Goal: Check status: Check status

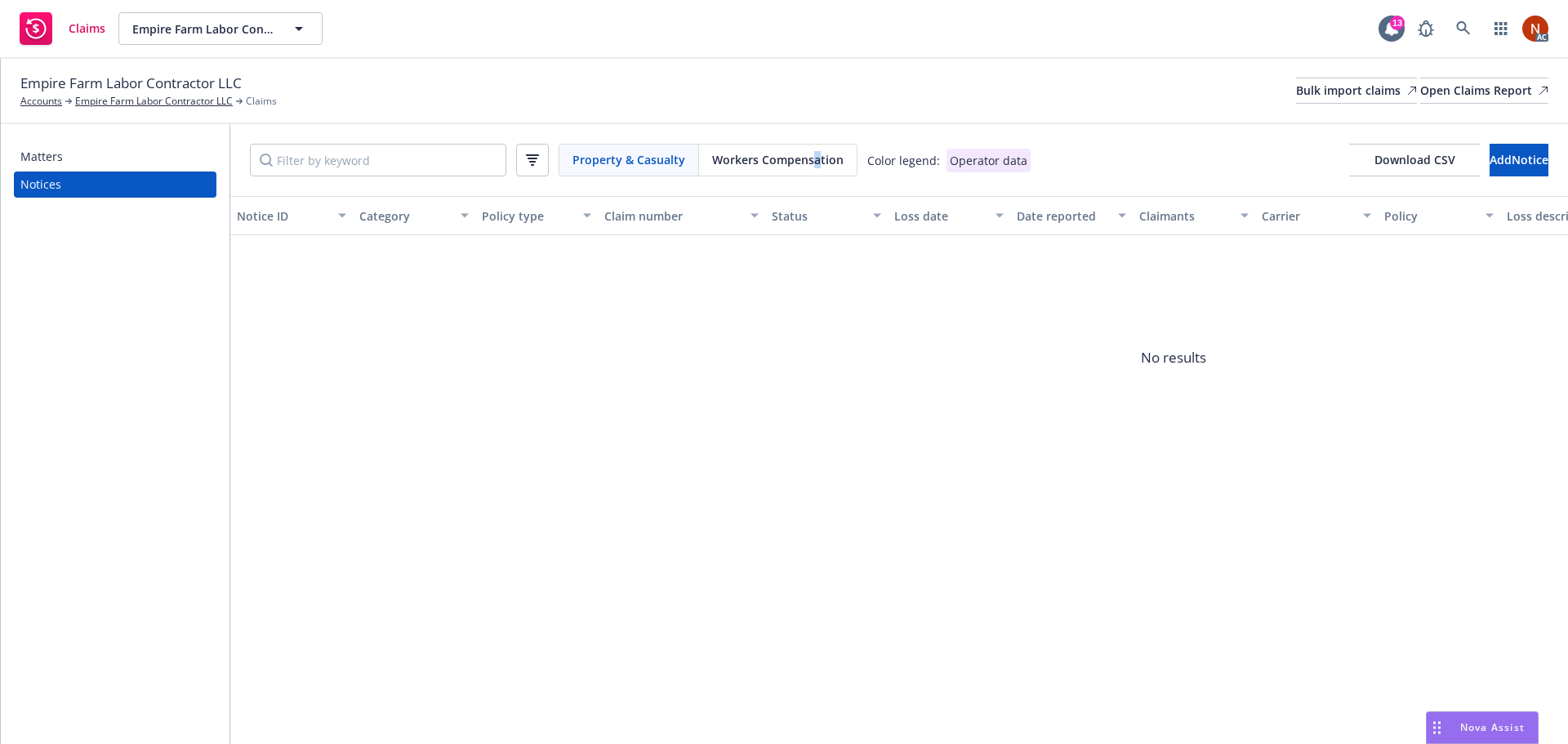
click at [812, 168] on div "Workers Compensation" at bounding box center [777, 160] width 157 height 31
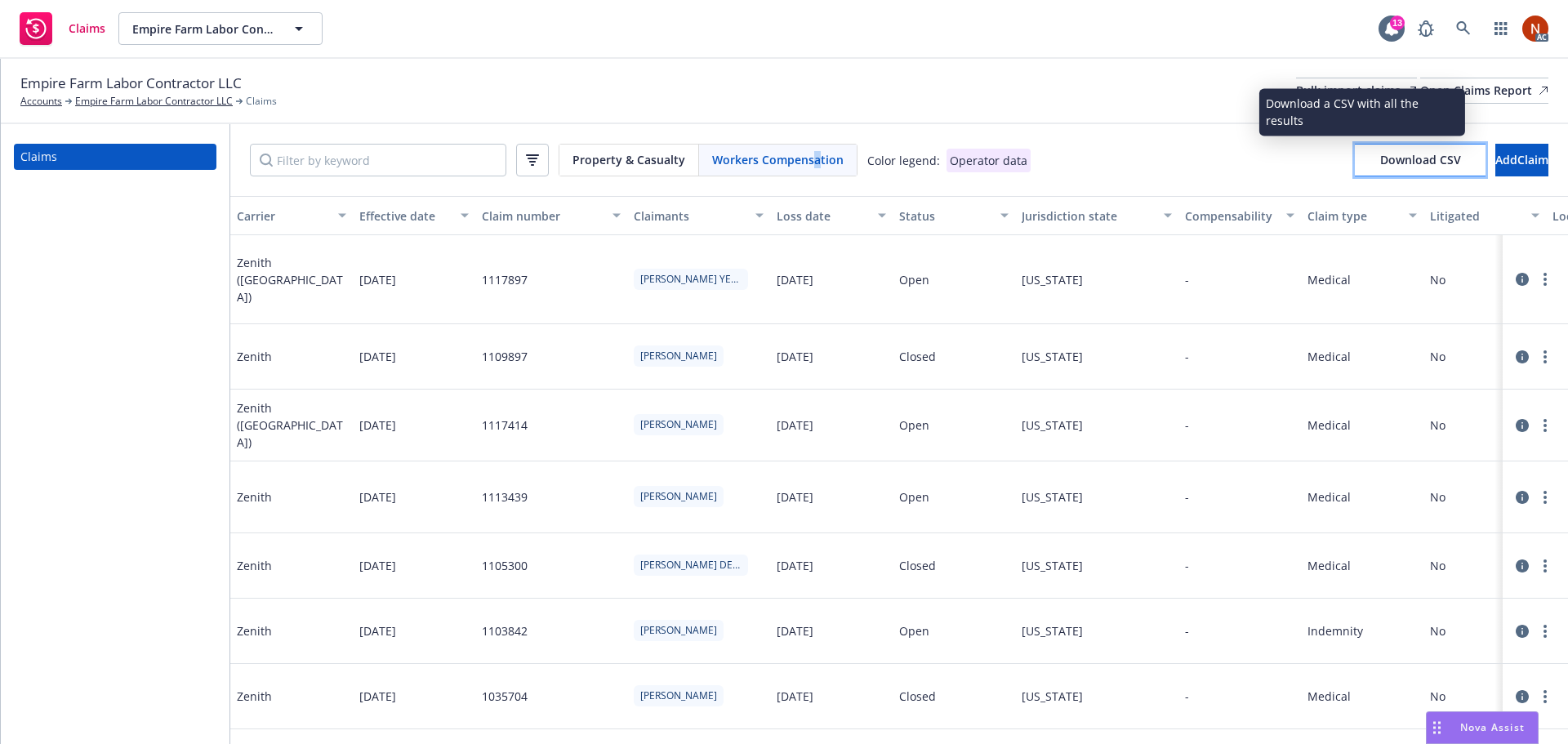
click at [1380, 164] on span "Download CSV" at bounding box center [1420, 160] width 81 height 16
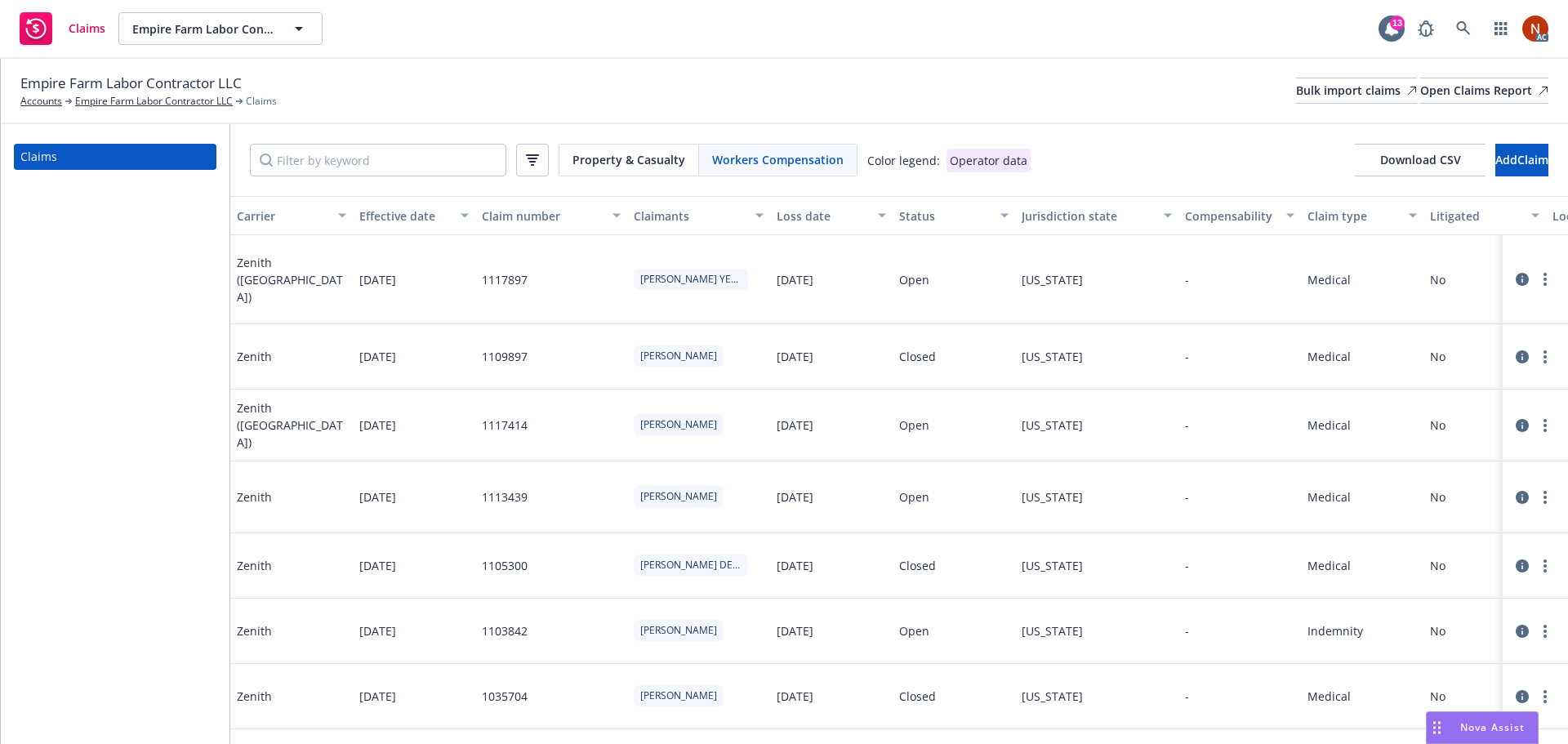
click at [783, 167] on span "Workers Compensation" at bounding box center [777, 160] width 132 height 18
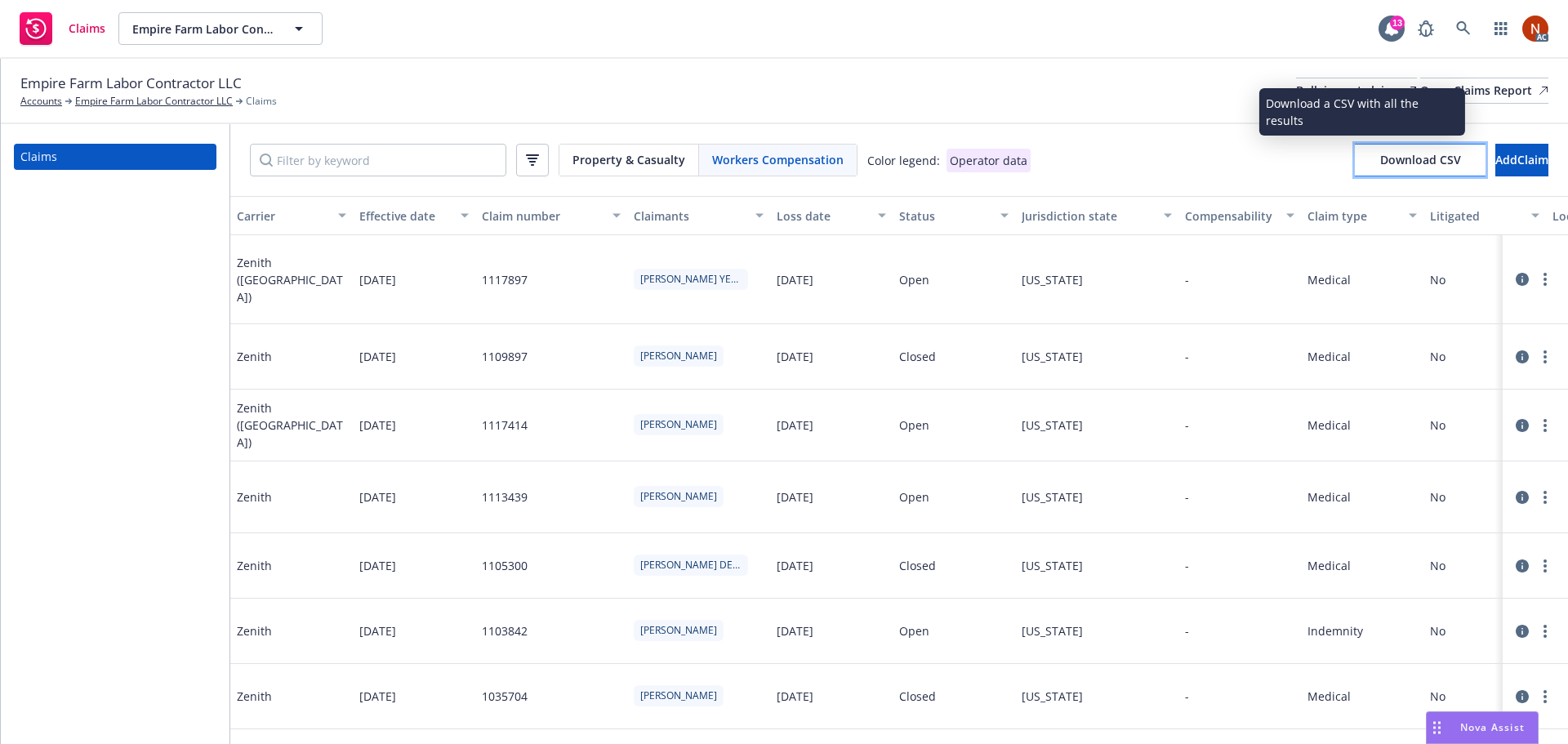
click at [1380, 163] on span "Download CSV" at bounding box center [1420, 160] width 81 height 16
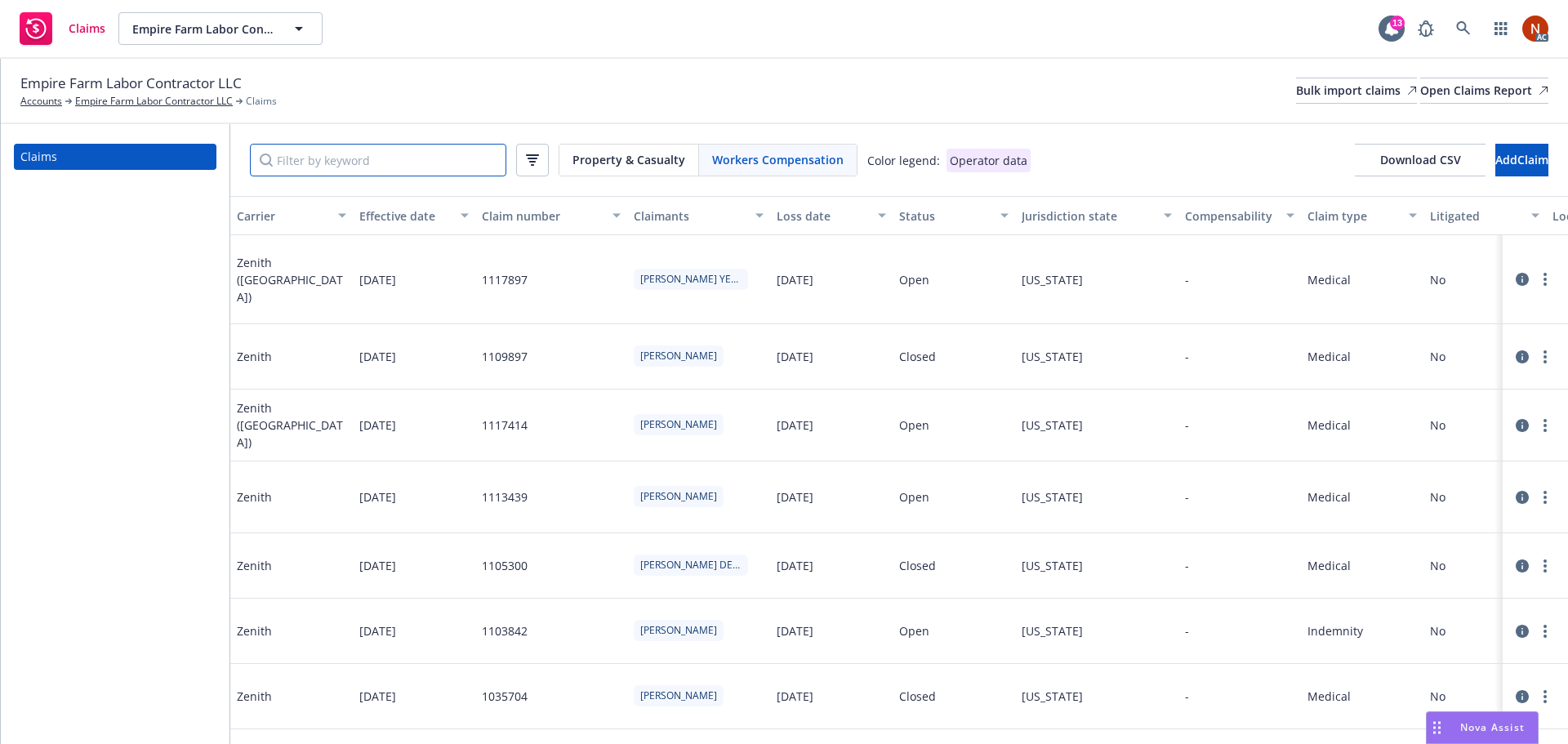
click at [396, 164] on input "Filter by keyword" at bounding box center [378, 159] width 257 height 32
paste input "1117897"
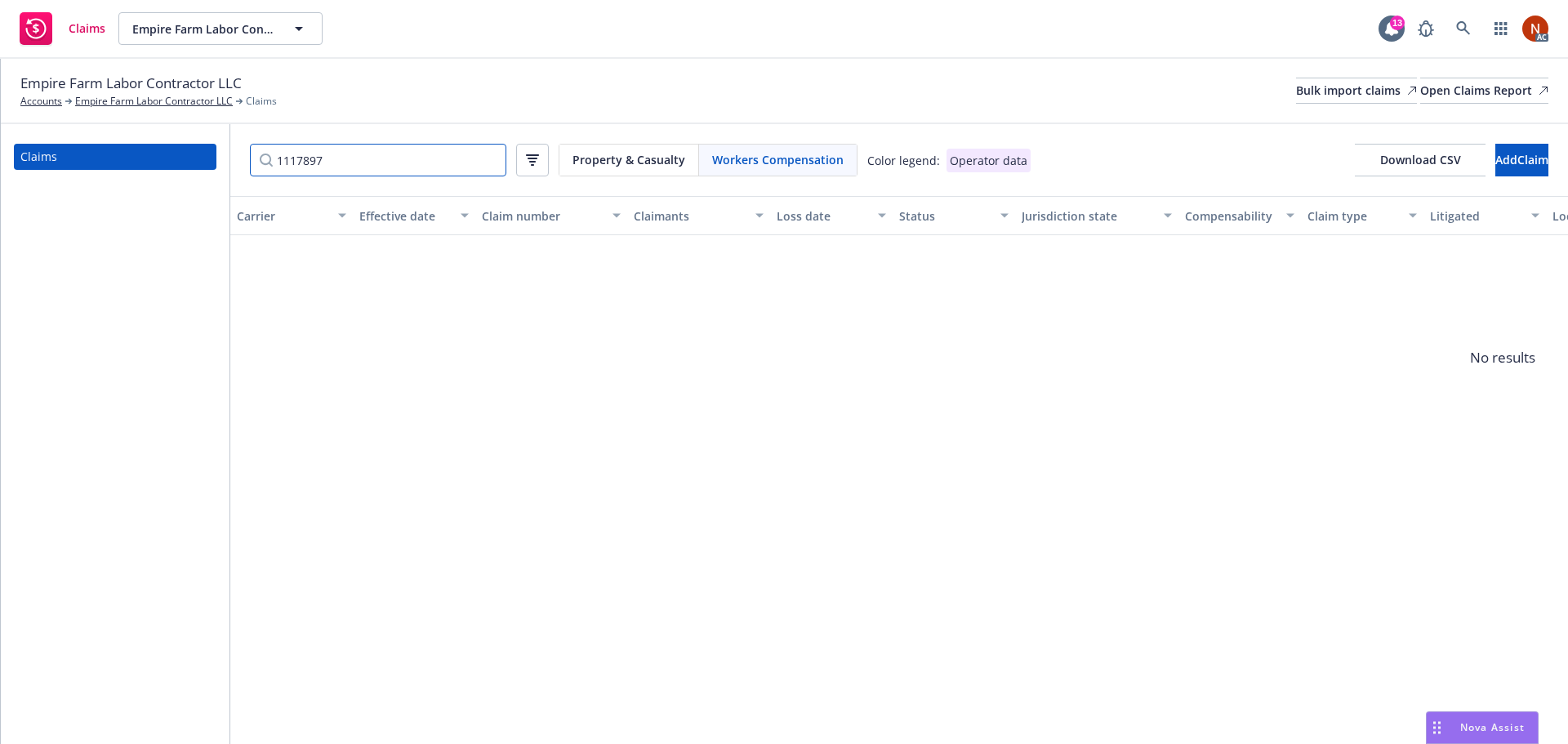
drag, startPoint x: 351, startPoint y: 163, endPoint x: 139, endPoint y: 156, distance: 212.1
click at [138, 153] on div "Claims 1117897 Property & Casualty Workers Compensation Color legend: Operator …" at bounding box center [784, 434] width 1567 height 620
paste input "[DATE]"
click at [287, 159] on input "[DATE]" at bounding box center [378, 159] width 257 height 32
type input "[DATE]"
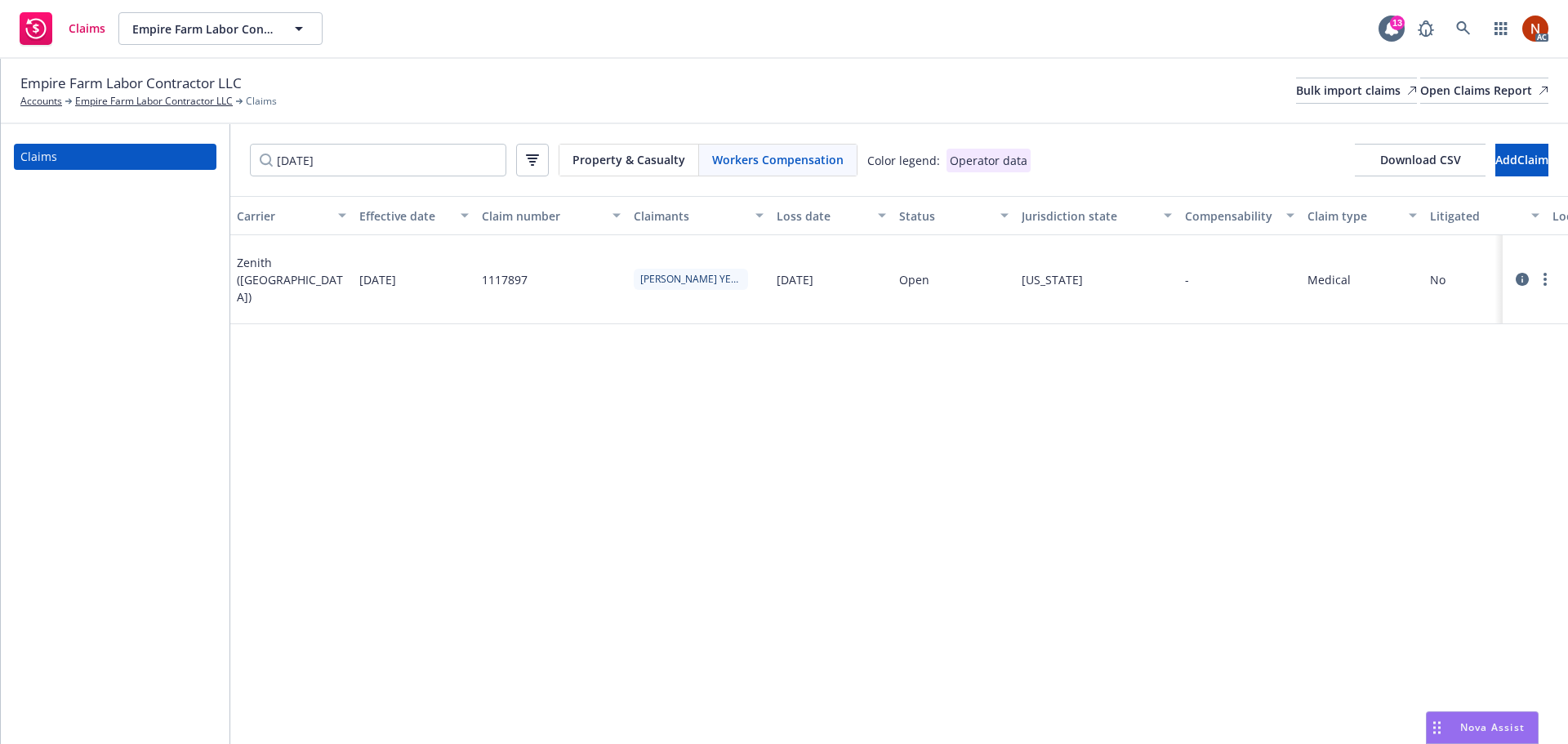
click at [1519, 272] on icon at bounding box center [1521, 278] width 13 height 13
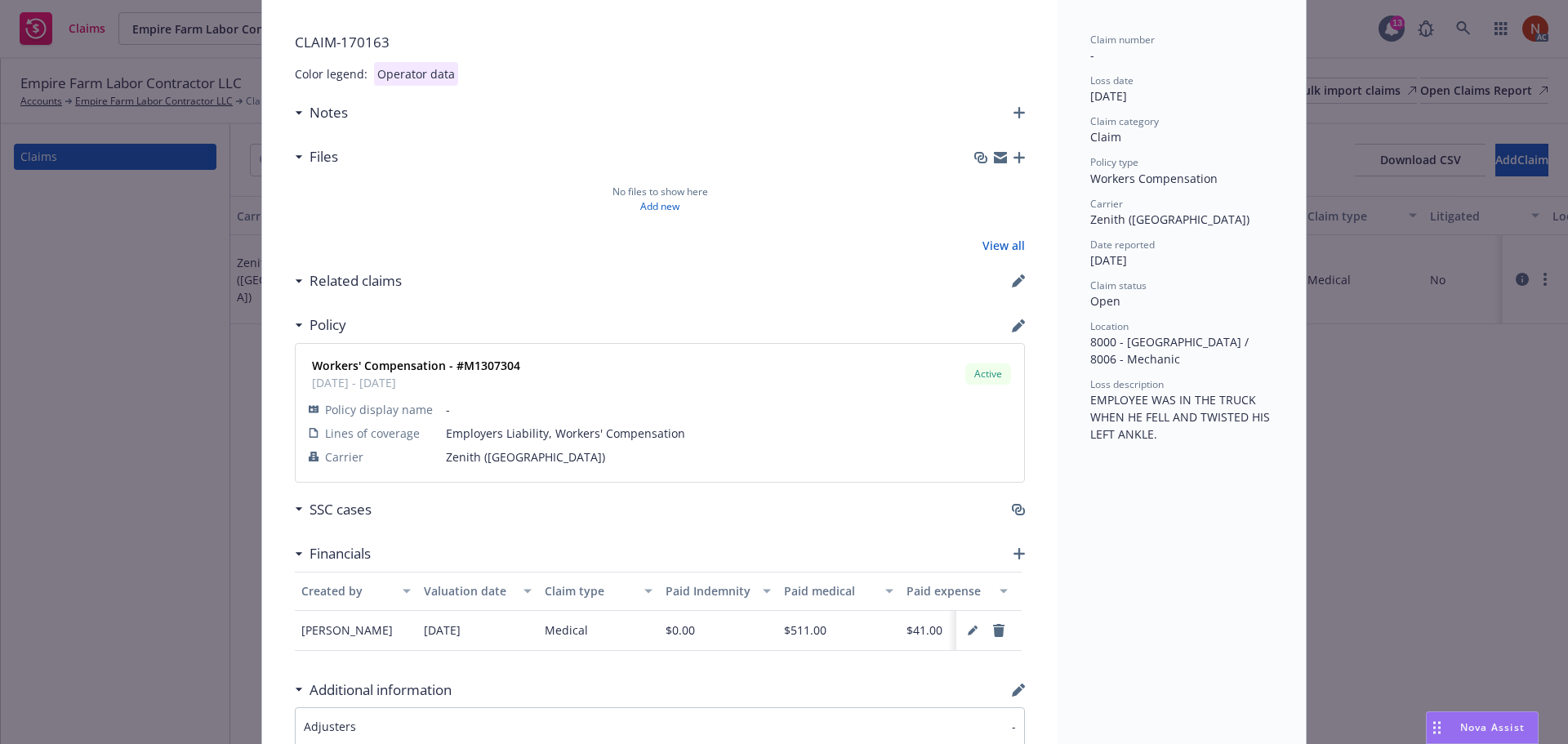
scroll to position [245, 0]
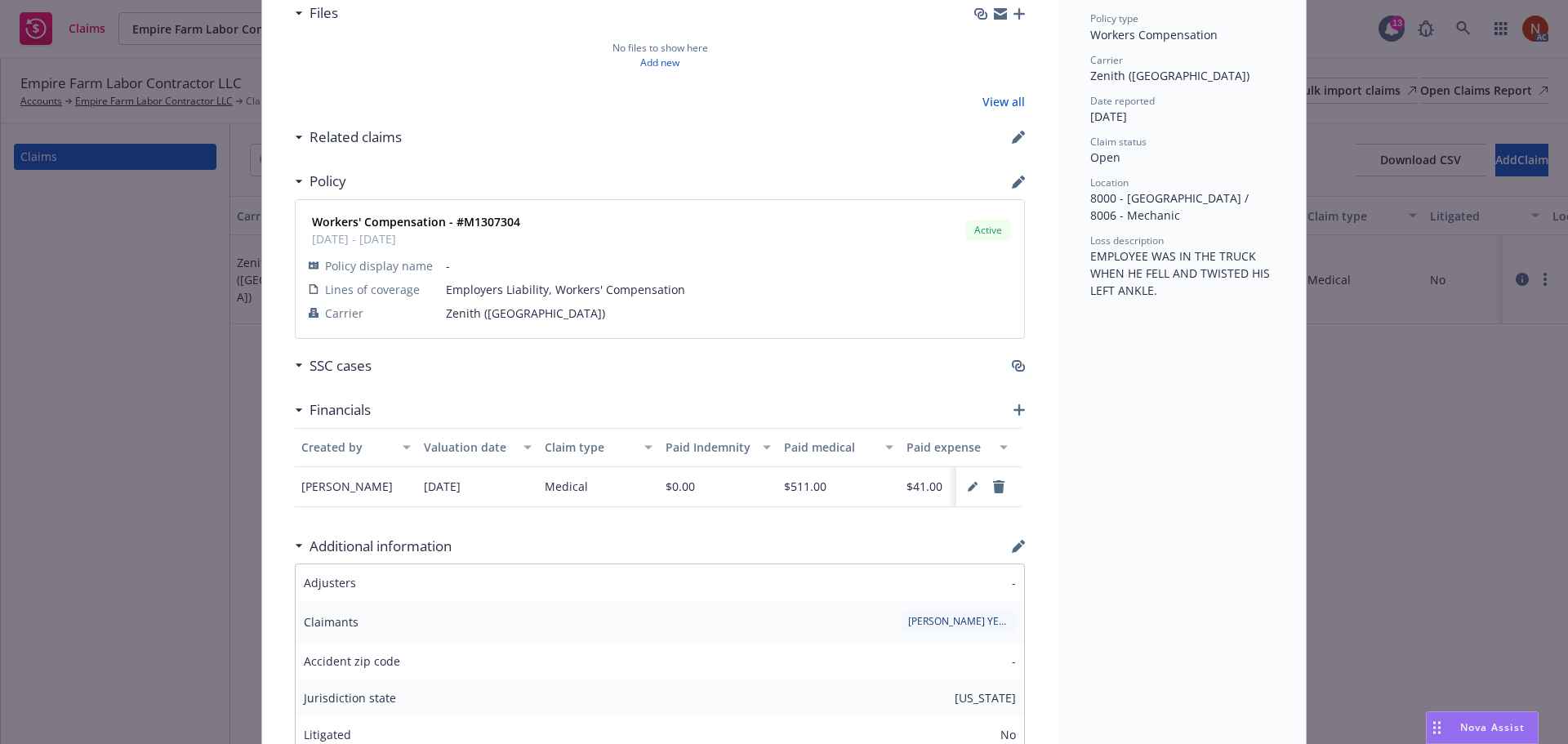
click at [1014, 184] on icon "button" at bounding box center [1017, 182] width 13 height 13
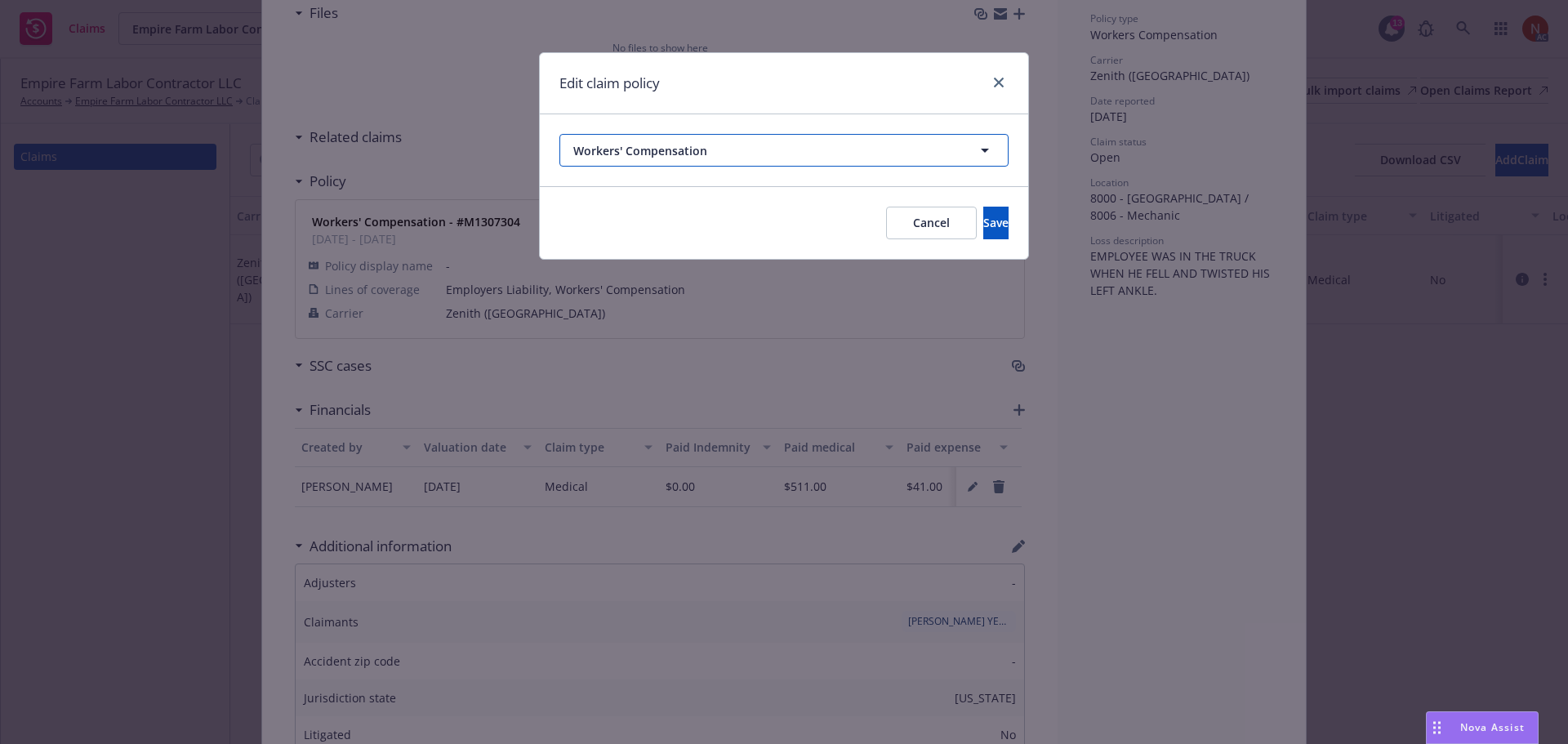
click at [656, 152] on span "Workers' Compensation" at bounding box center [754, 151] width 361 height 18
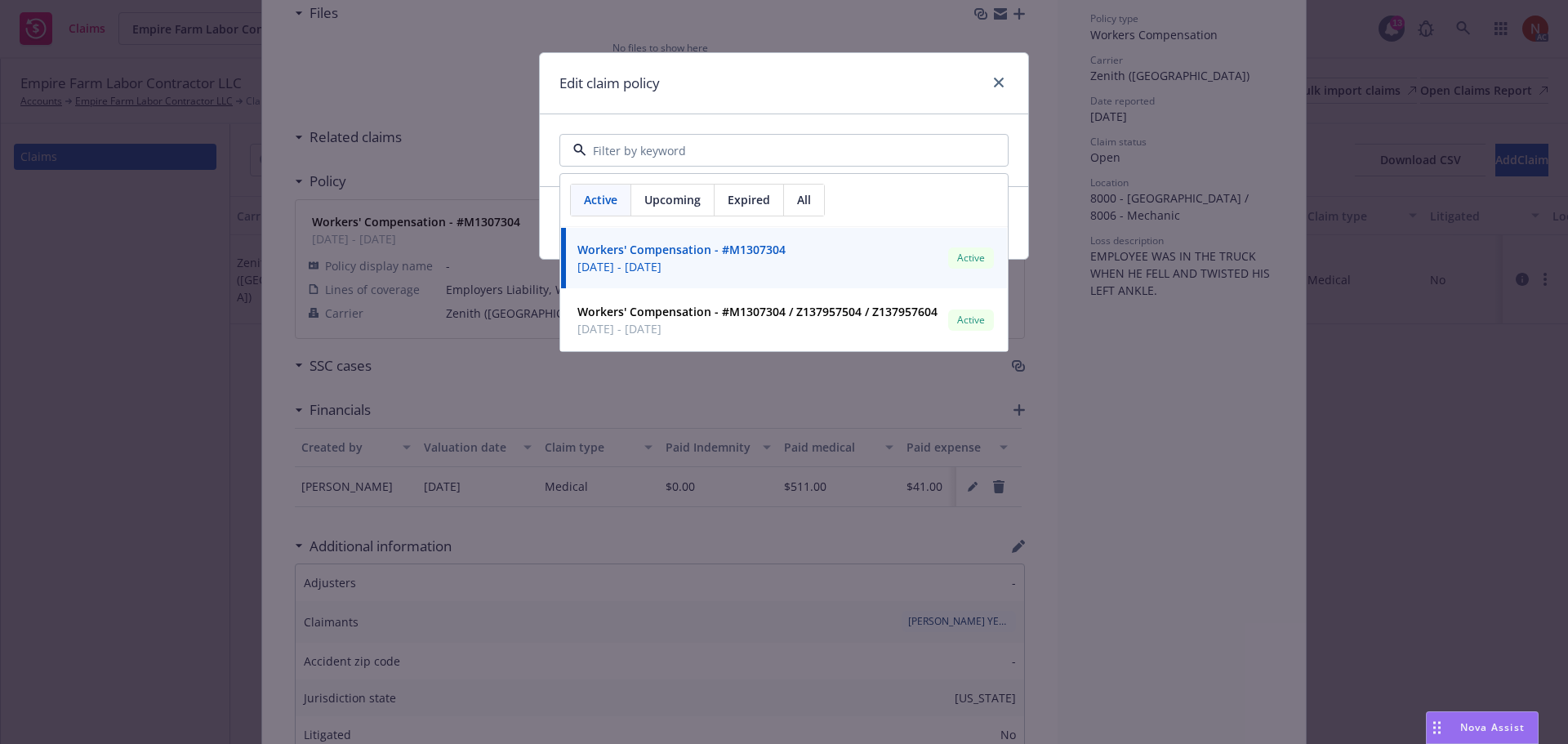
click at [763, 198] on span "Expired" at bounding box center [748, 200] width 42 height 18
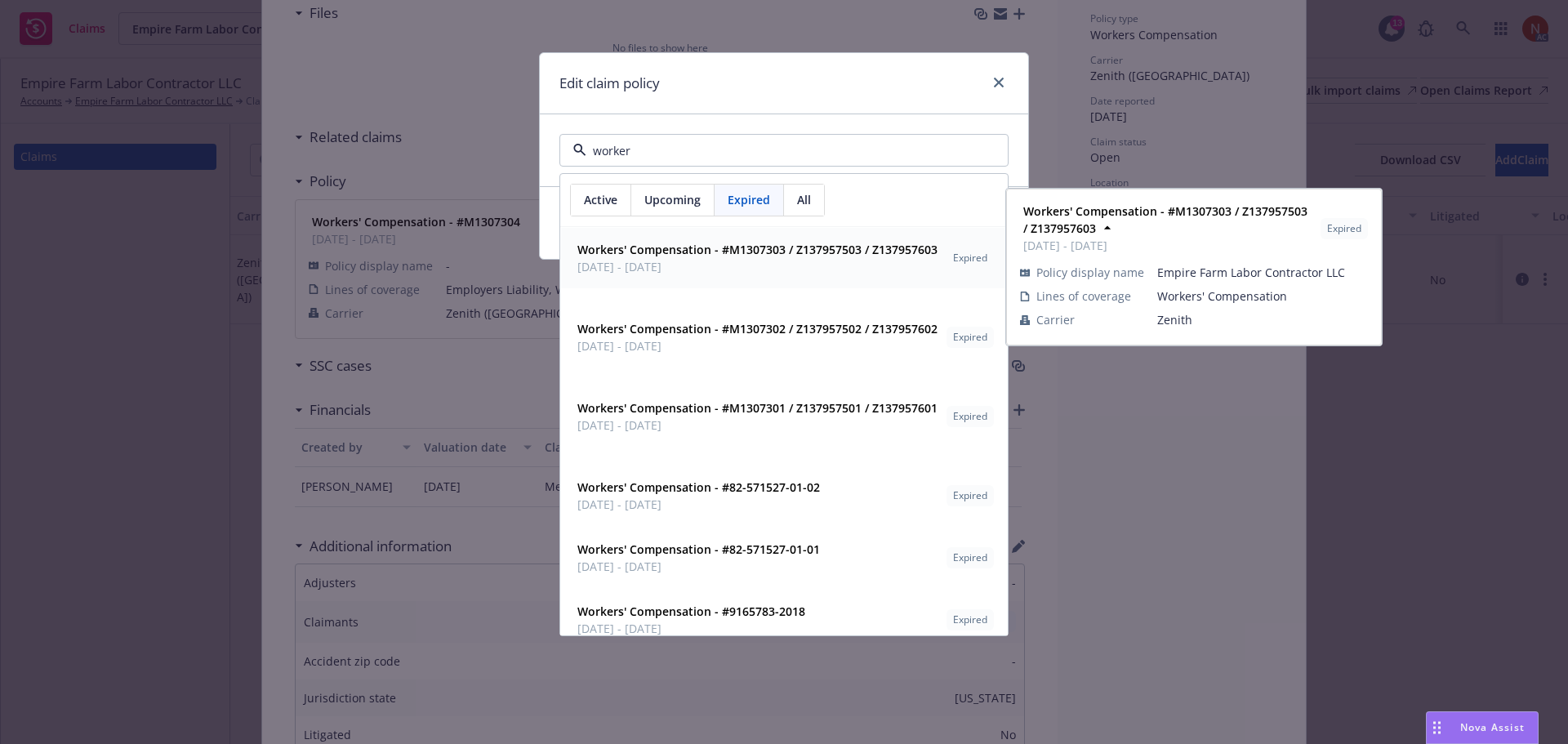
type input "worker"
click at [607, 202] on span "Active" at bounding box center [600, 200] width 33 height 18
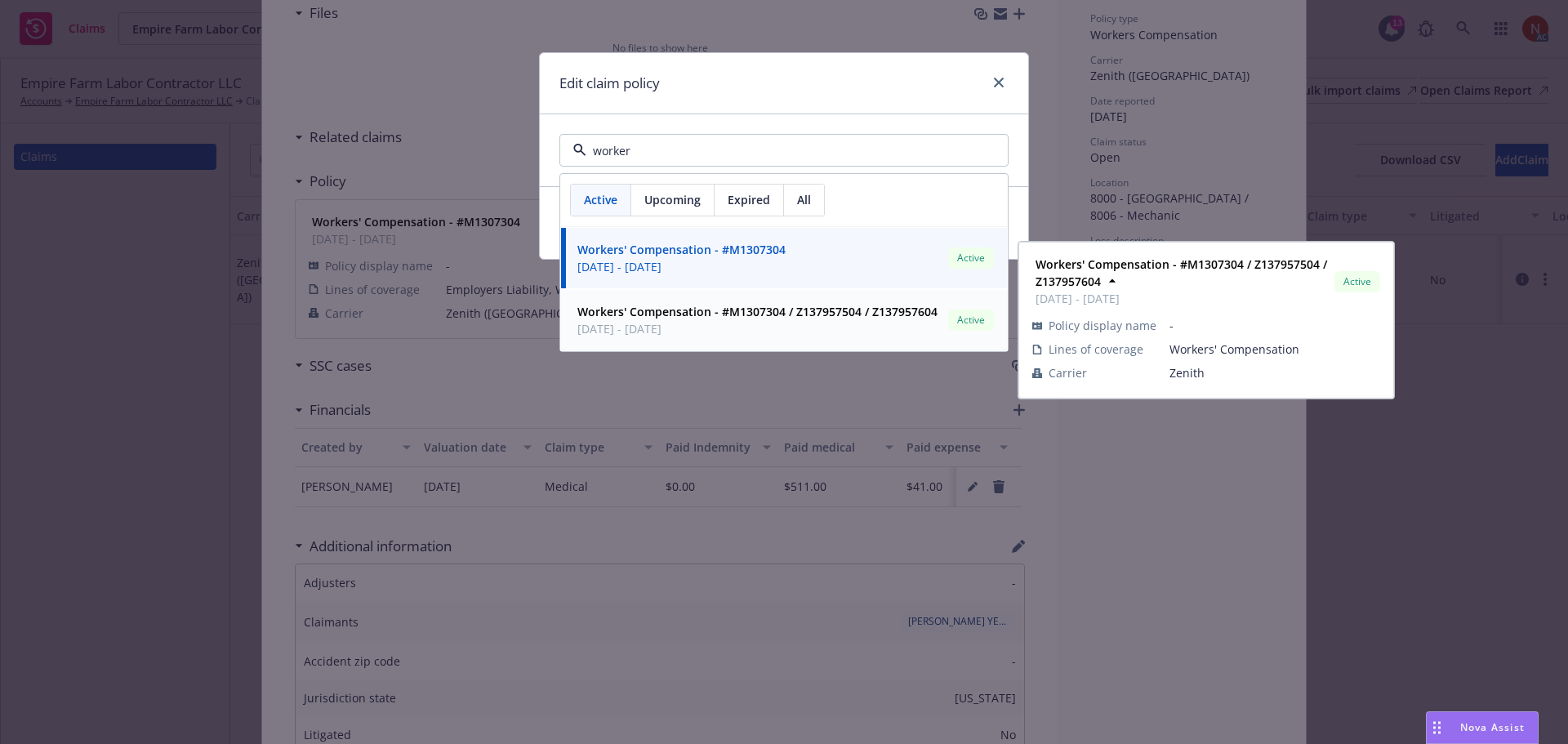
click at [735, 317] on strong "Workers' Compensation - #M1307304 / Z137957504 / Z137957604" at bounding box center [757, 311] width 360 height 16
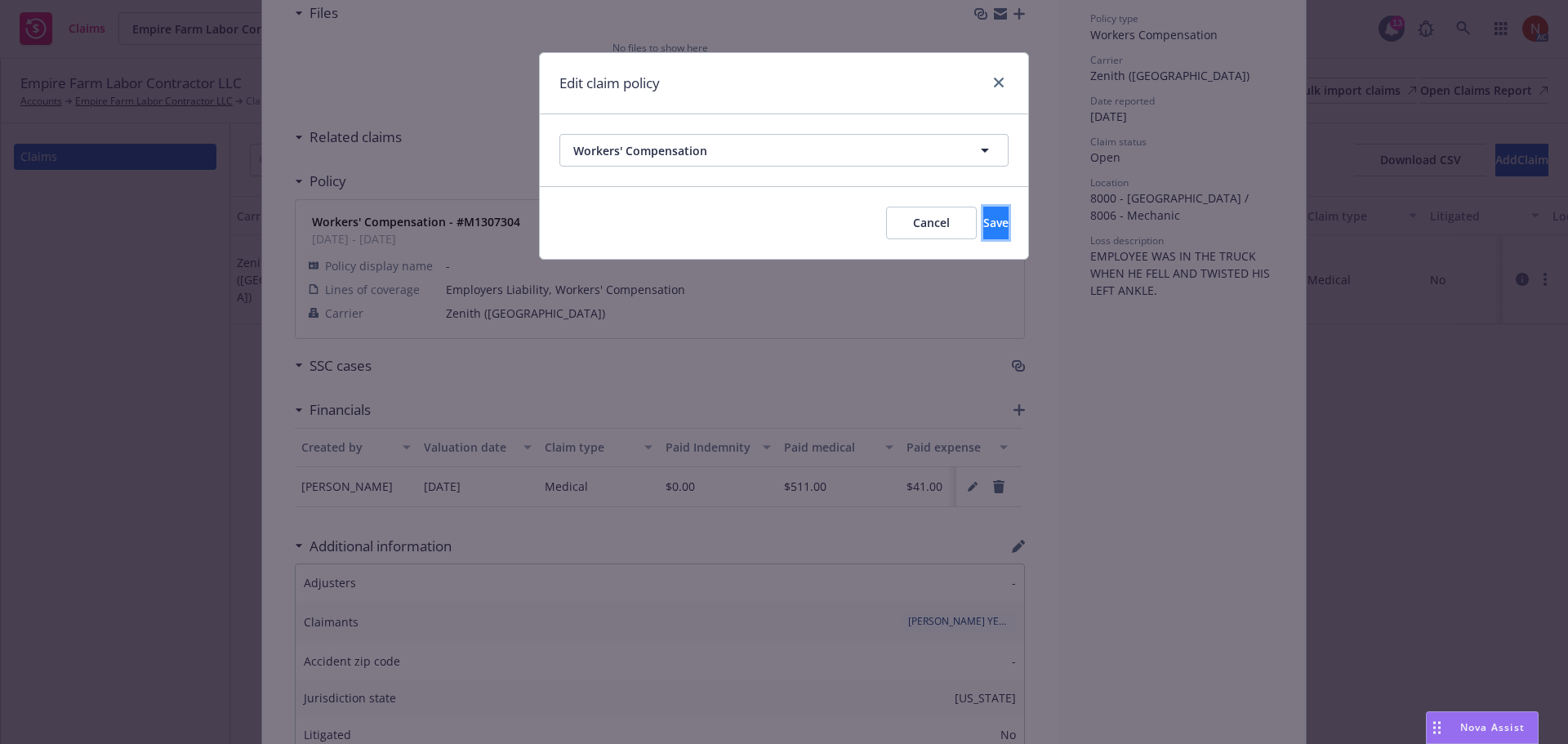
click at [983, 226] on span "Save" at bounding box center [996, 223] width 25 height 16
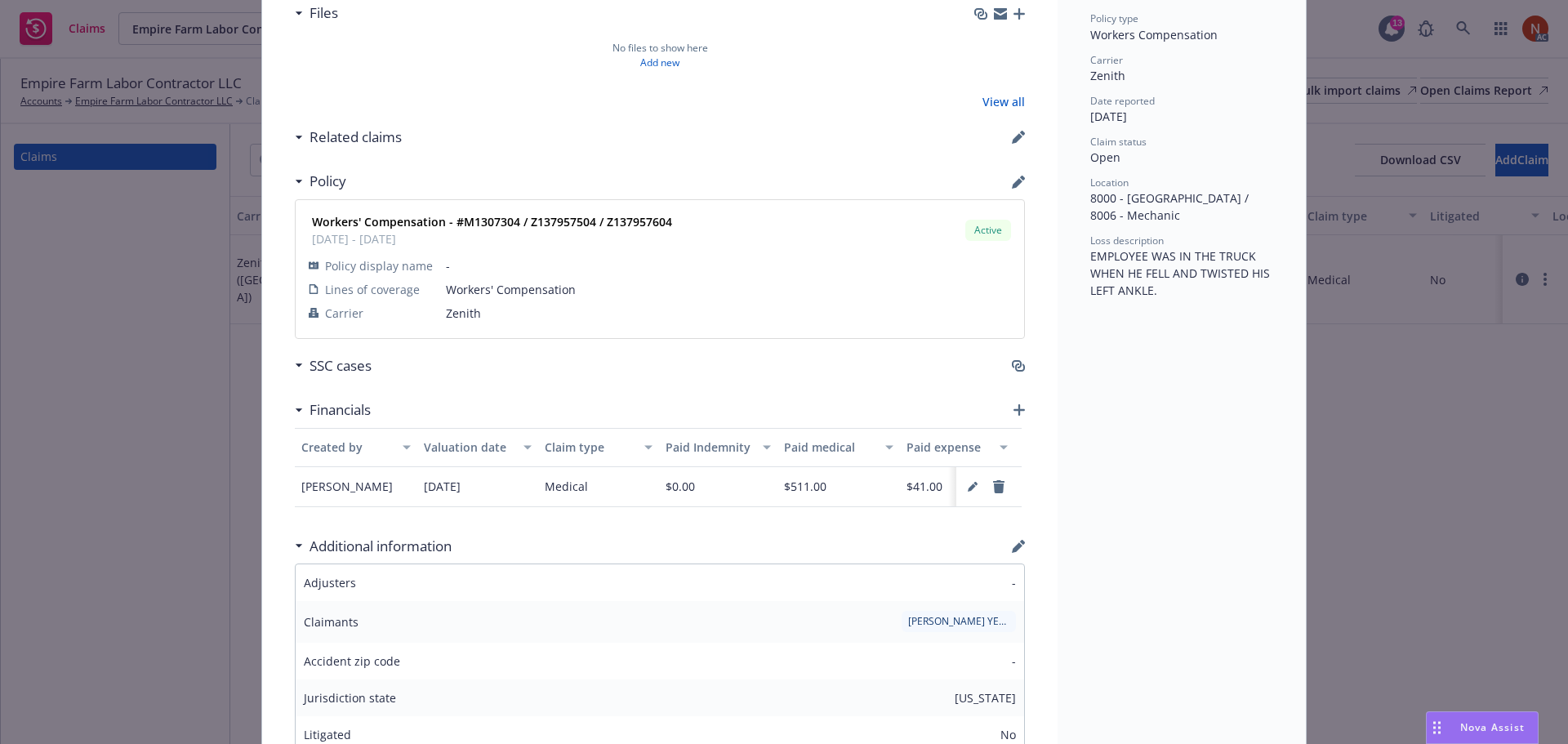
scroll to position [0, 0]
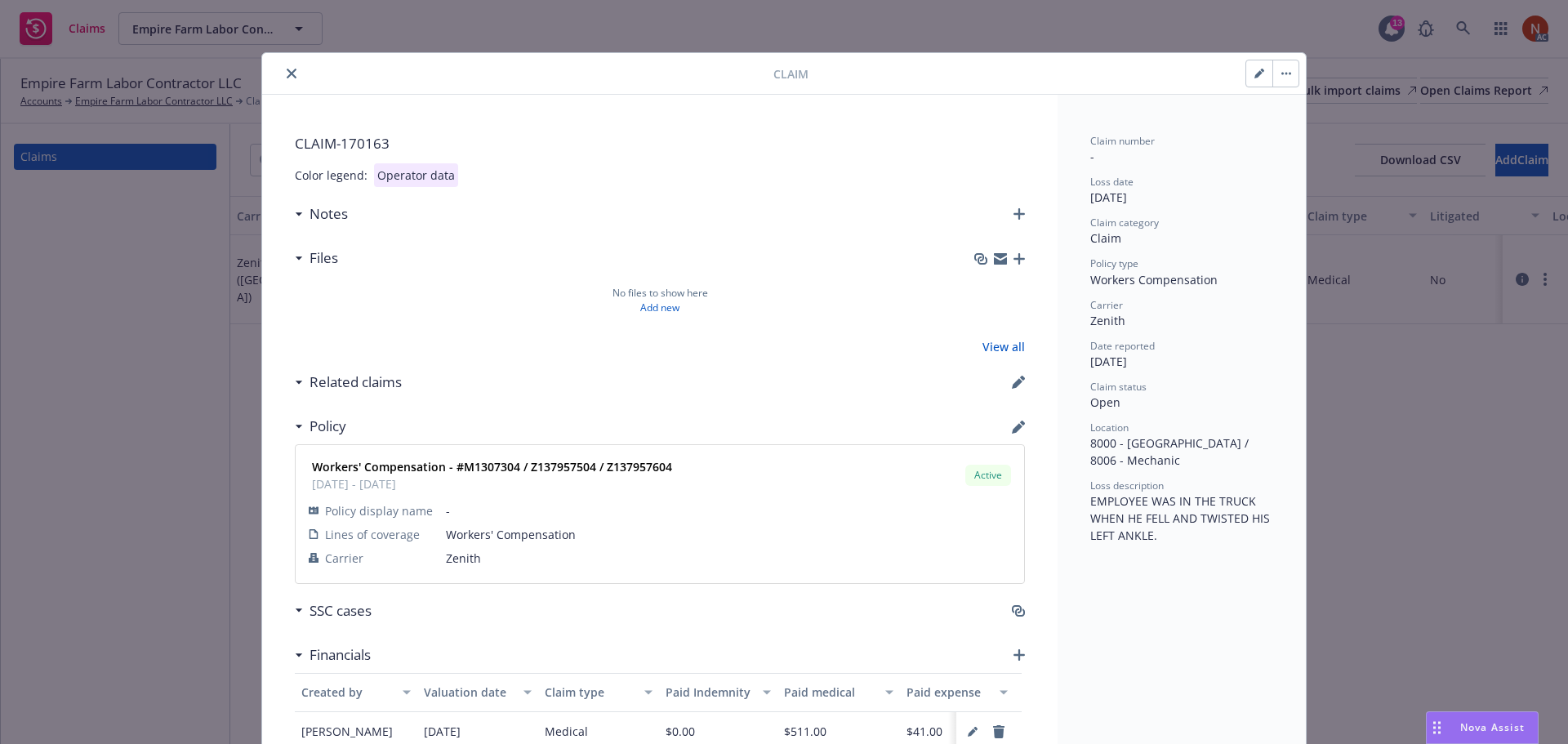
drag, startPoint x: 295, startPoint y: 76, endPoint x: 299, endPoint y: 87, distance: 11.7
click at [294, 76] on button "close" at bounding box center [292, 73] width 20 height 20
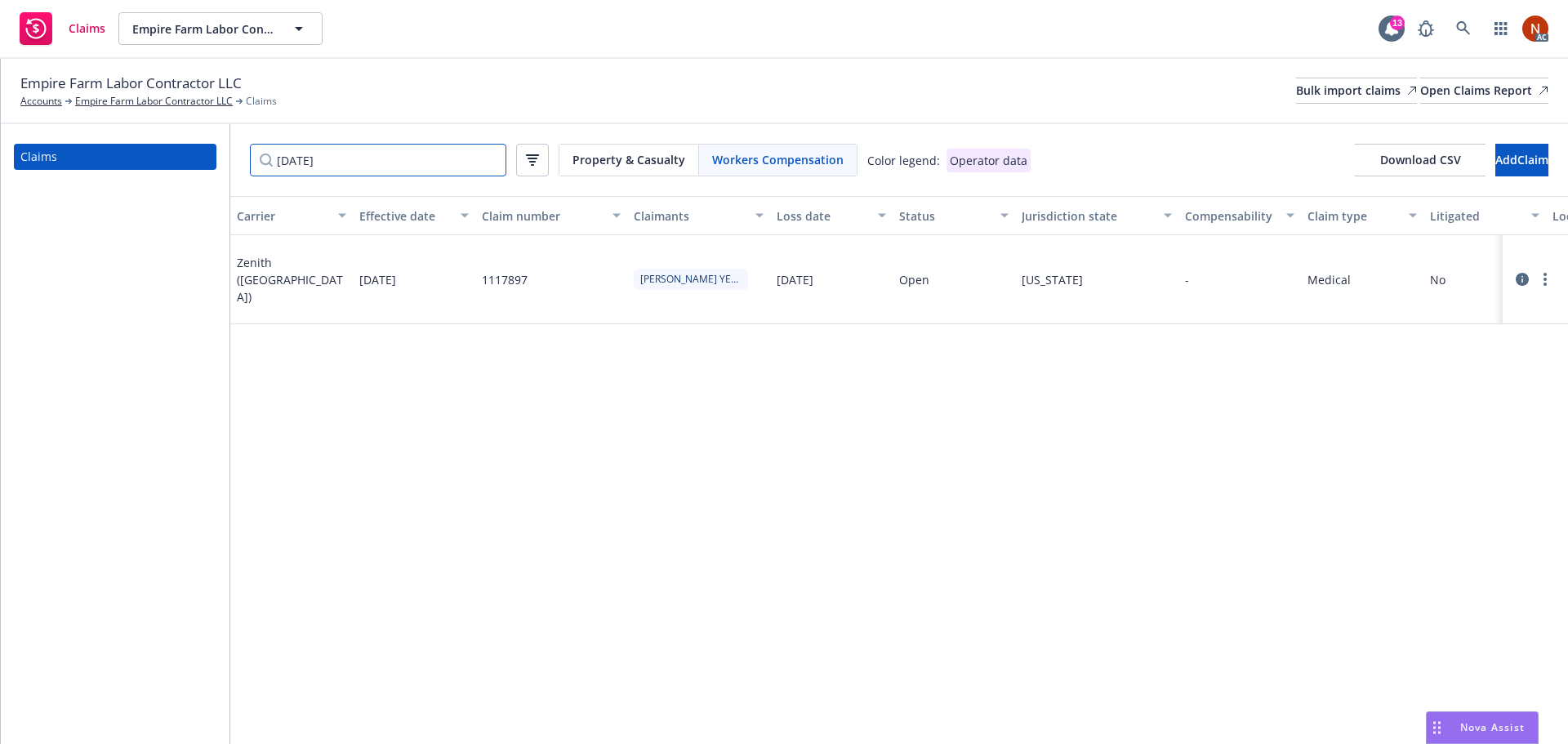
drag, startPoint x: 305, startPoint y: 155, endPoint x: 221, endPoint y: 161, distance: 84.2
click at [218, 160] on div "Claims [DATE] Property & Casualty Workers Compensation Color legend: Operator d…" at bounding box center [784, 434] width 1567 height 620
paste input "5/2"
type input "[DATE]"
click at [1523, 269] on icon at bounding box center [1521, 270] width 13 height 13
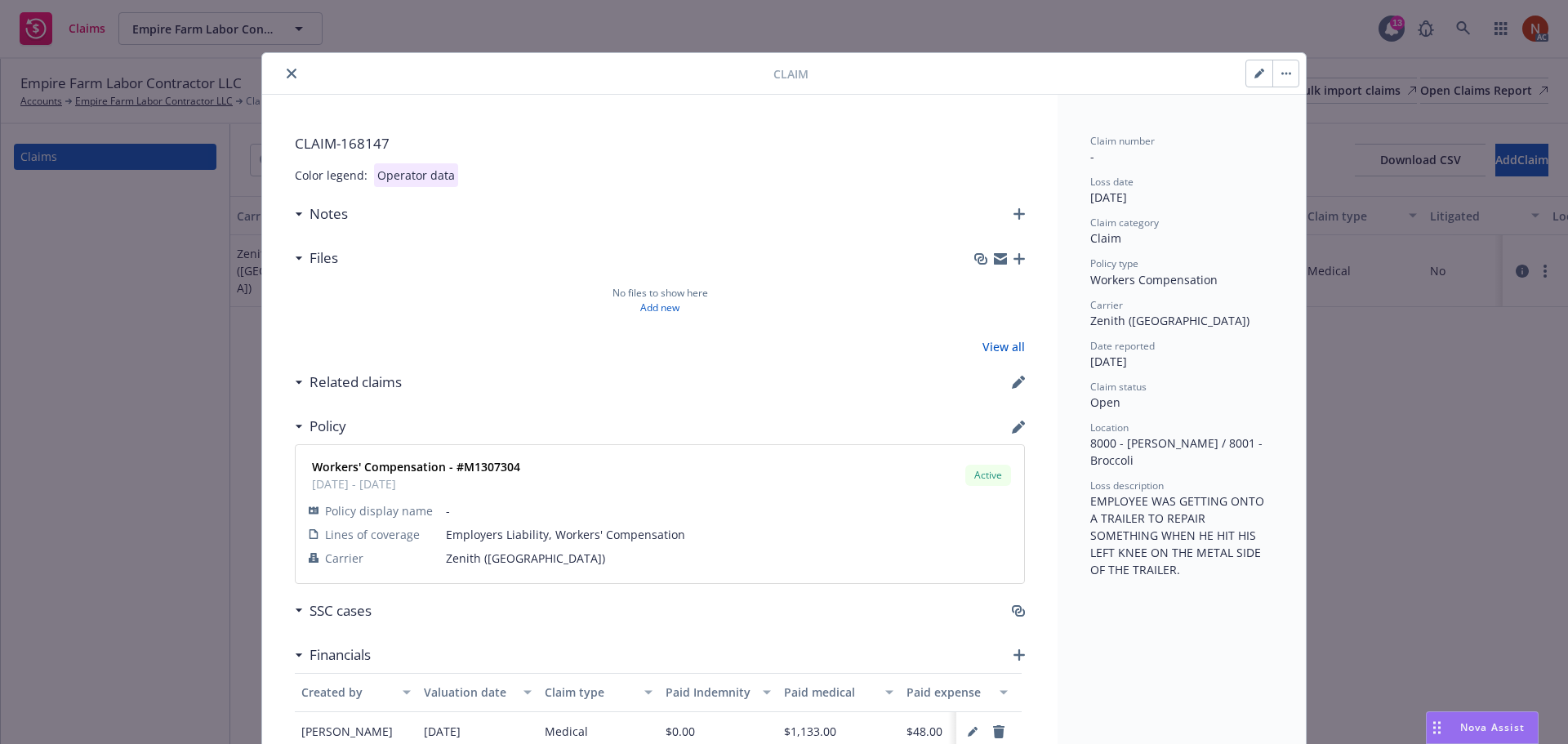
click at [1013, 432] on icon "button" at bounding box center [1017, 427] width 13 height 13
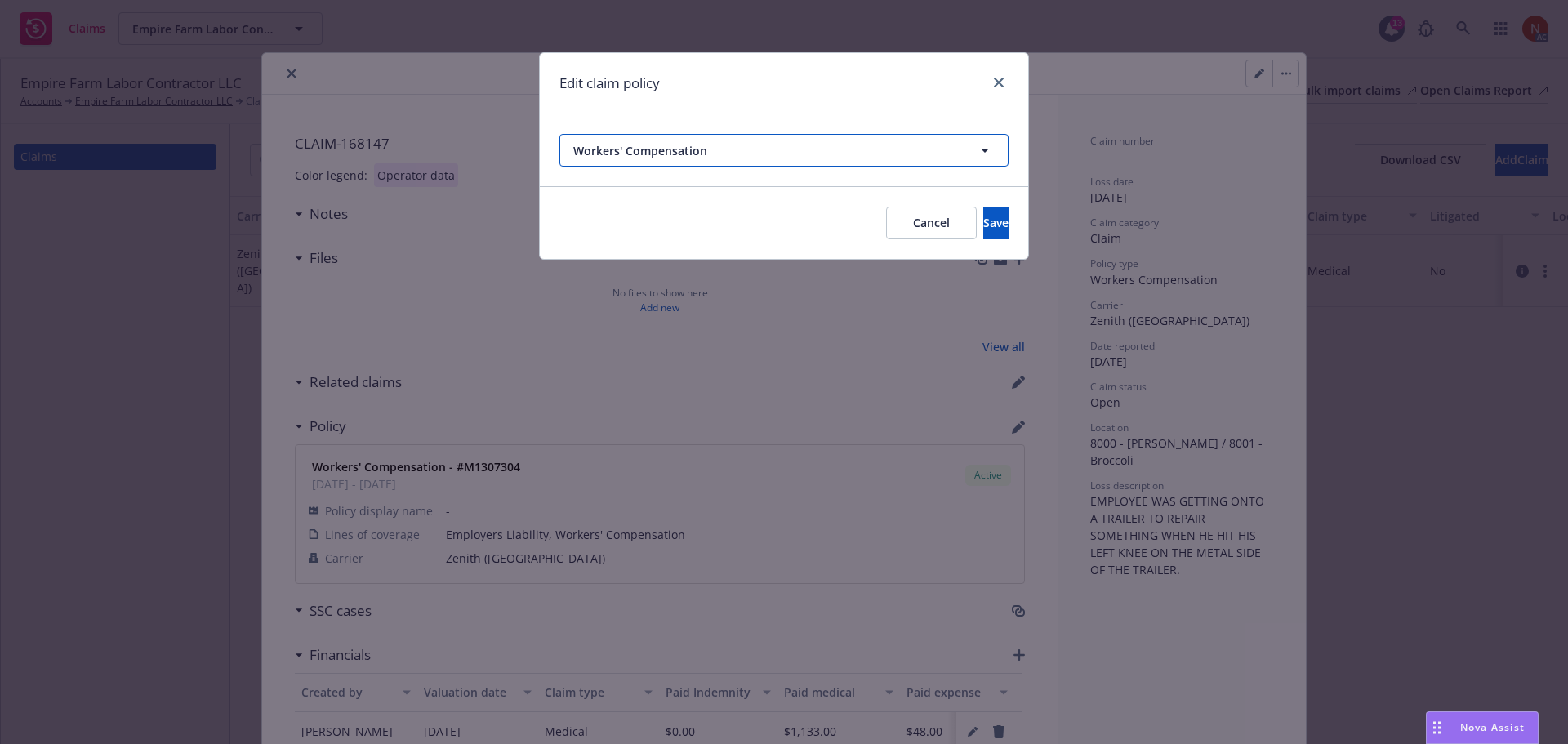
click at [736, 152] on span "Workers' Compensation" at bounding box center [754, 151] width 361 height 18
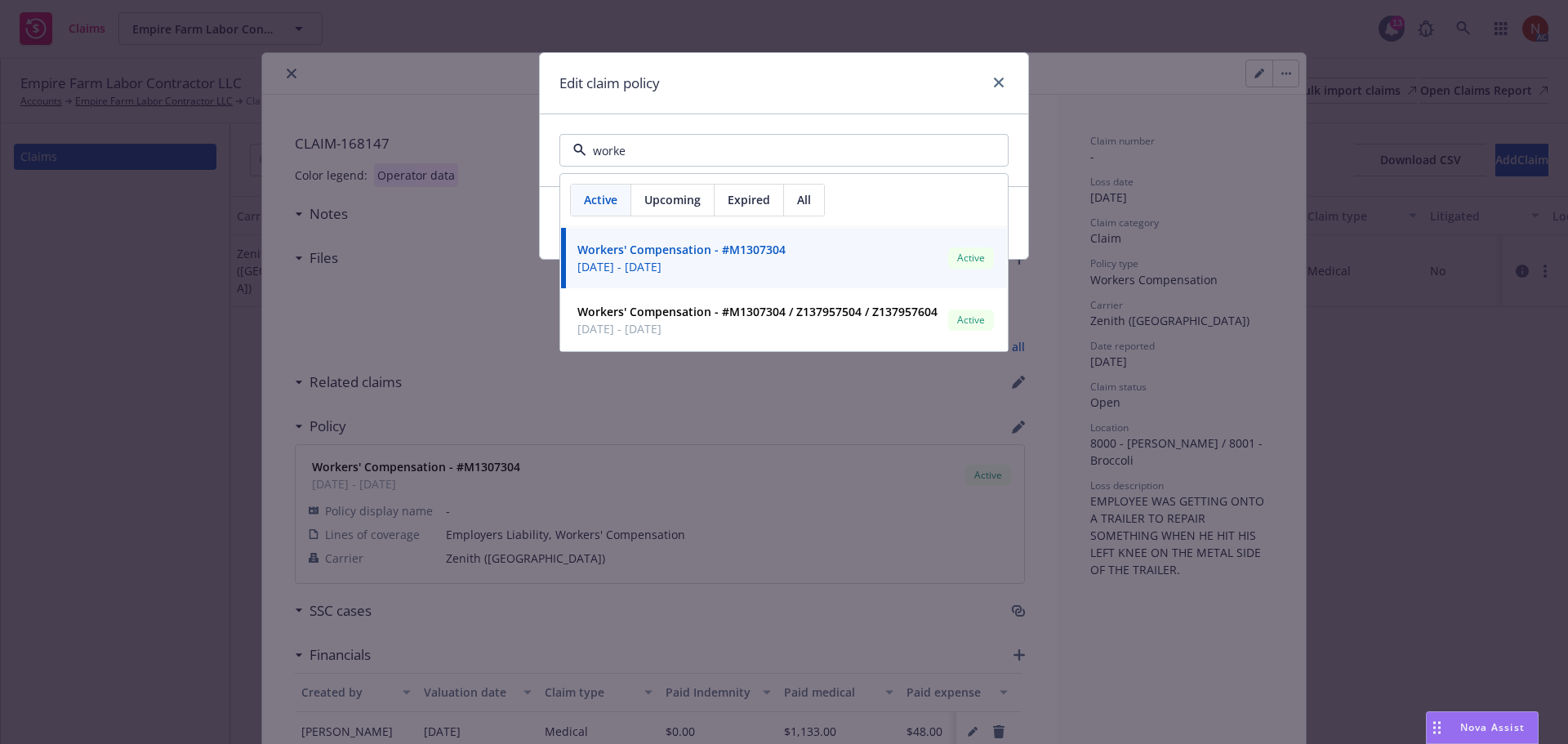
type input "worker"
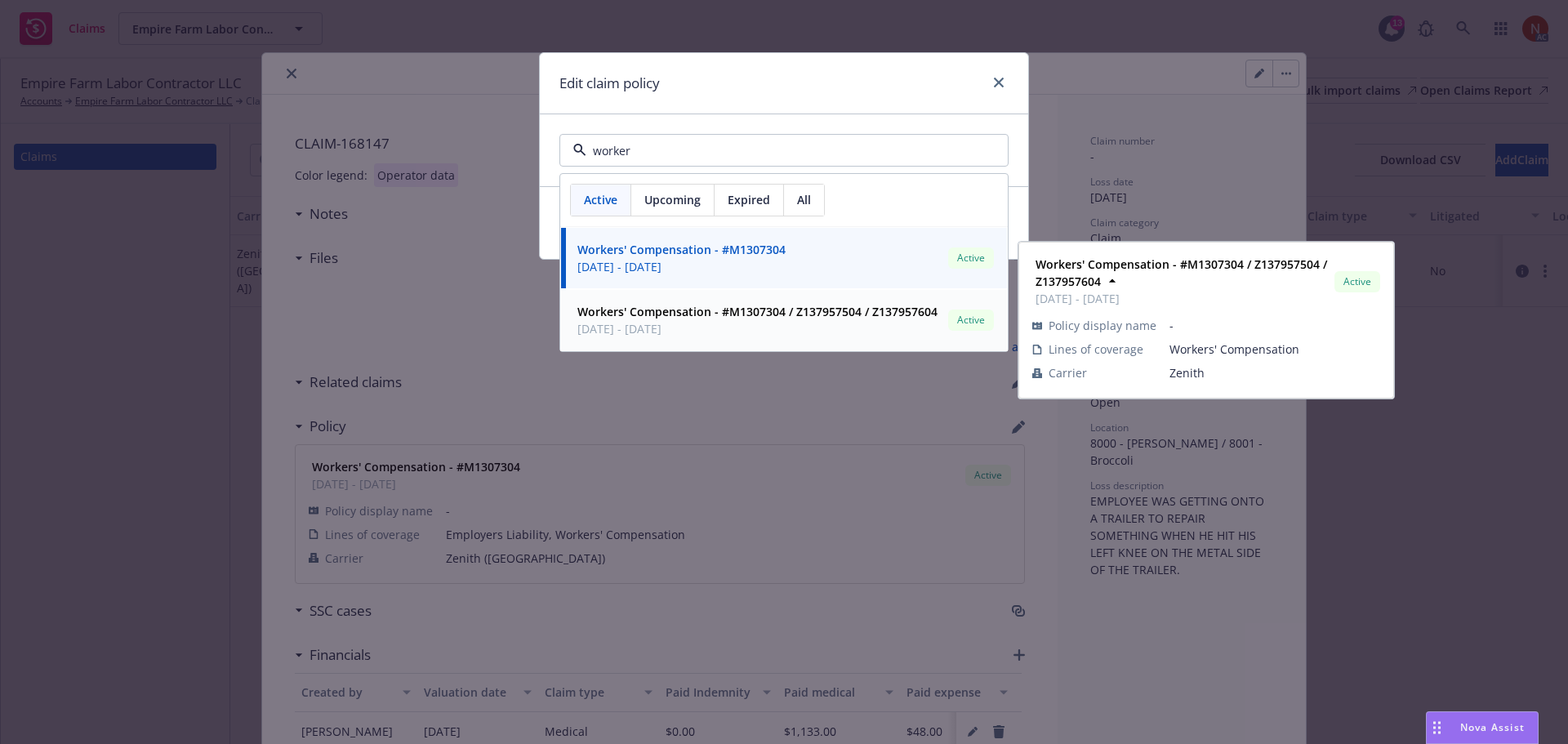
click at [766, 323] on span "[DATE] - [DATE]" at bounding box center [757, 329] width 360 height 18
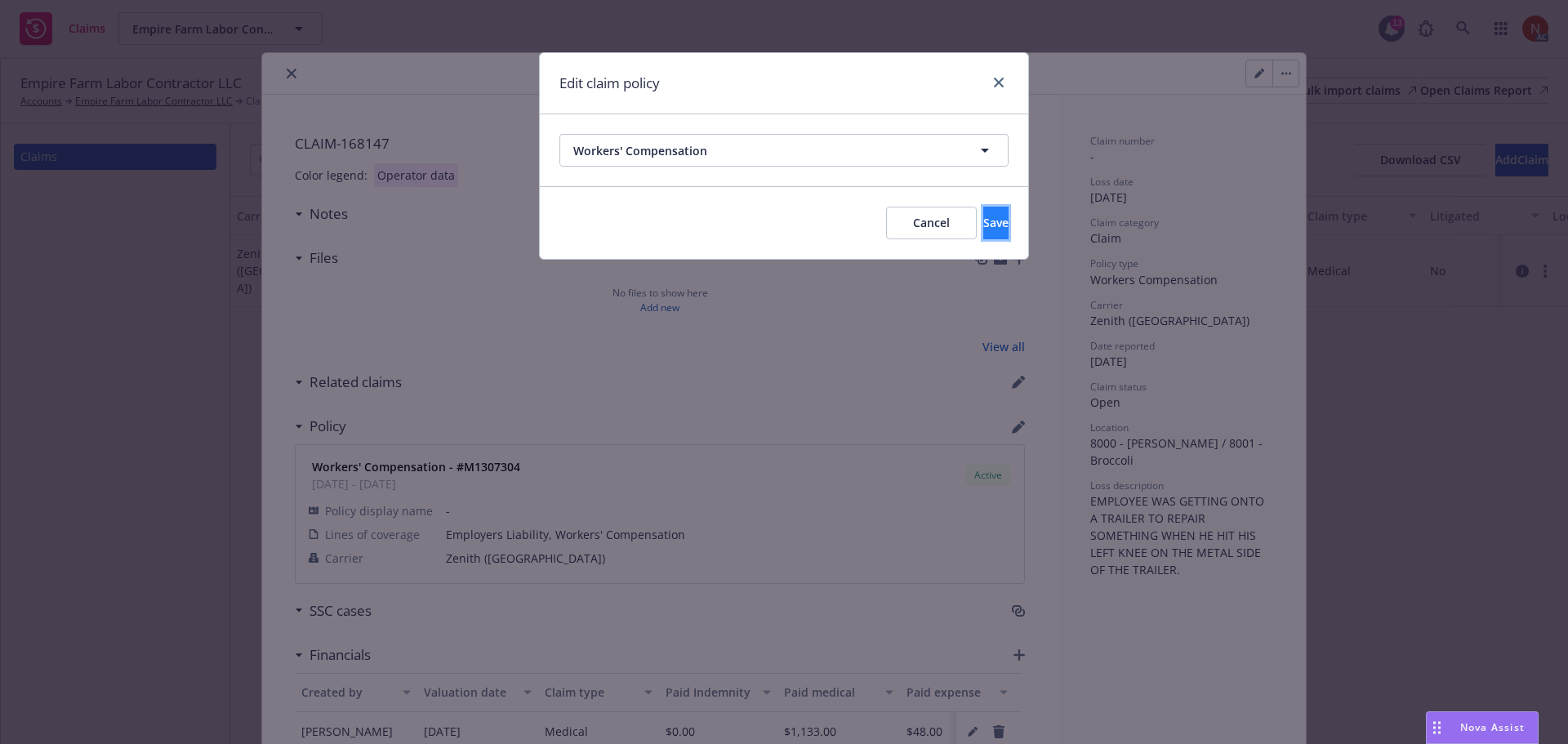
click at [988, 227] on button "Save" at bounding box center [996, 223] width 25 height 32
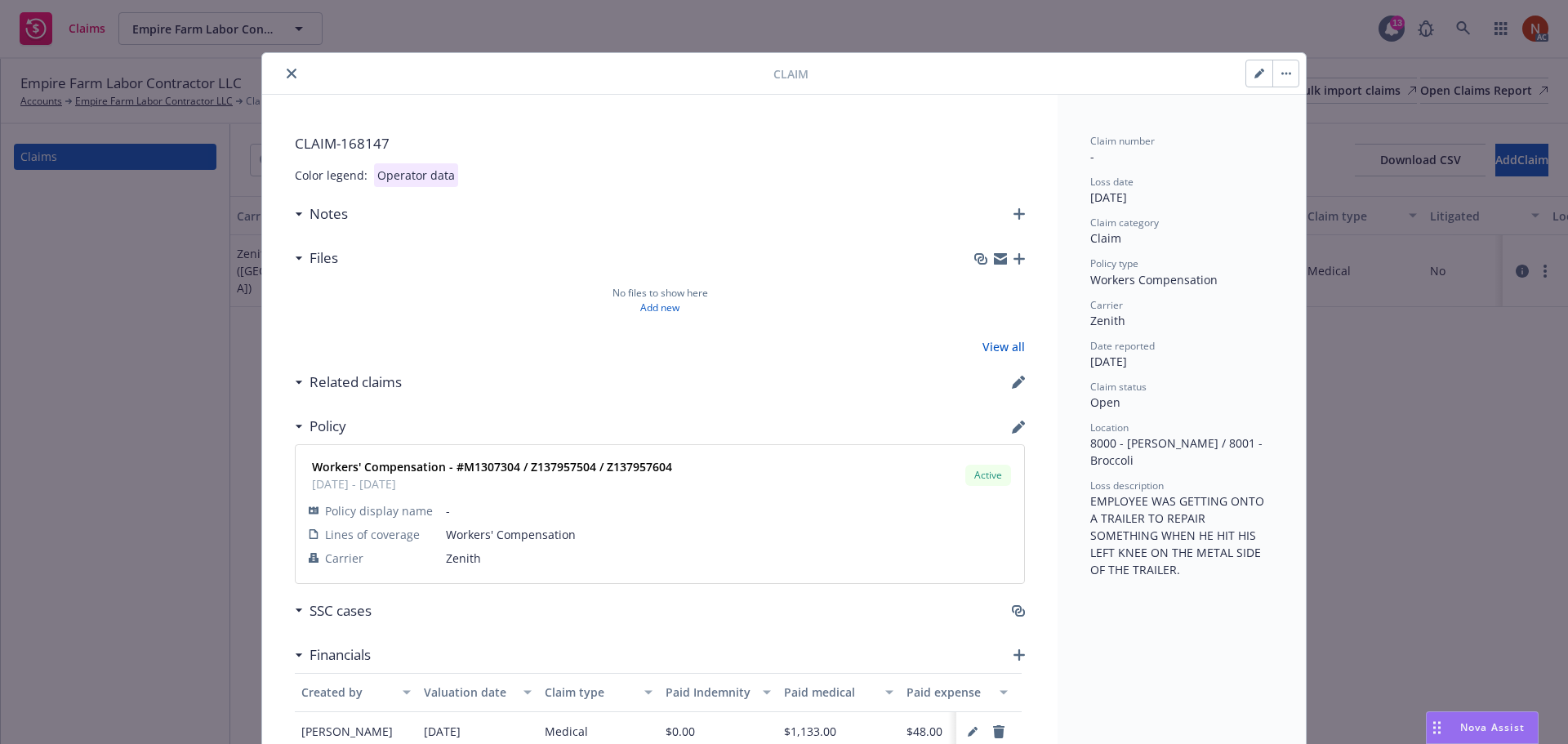
click at [287, 76] on icon "close" at bounding box center [292, 73] width 10 height 10
